Goal: Task Accomplishment & Management: Manage account settings

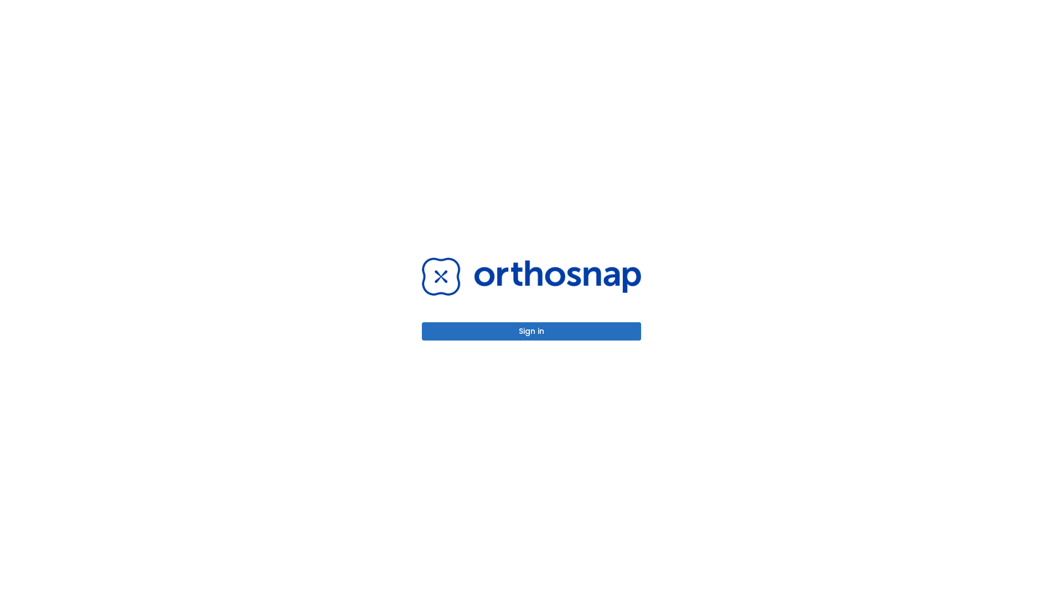
click at [532, 331] on button "Sign in" at bounding box center [531, 331] width 219 height 18
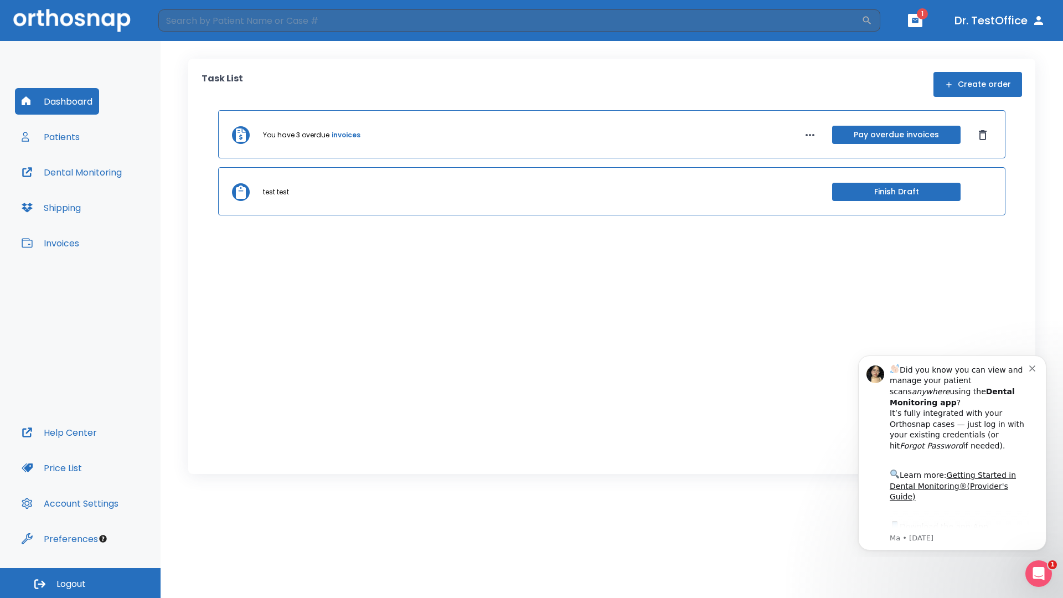
click at [80, 583] on span "Logout" at bounding box center [70, 584] width 29 height 12
